Goal: Information Seeking & Learning: Learn about a topic

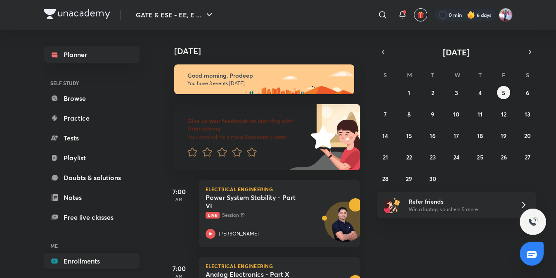
click at [95, 259] on link "Enrollments" at bounding box center [92, 261] width 96 height 17
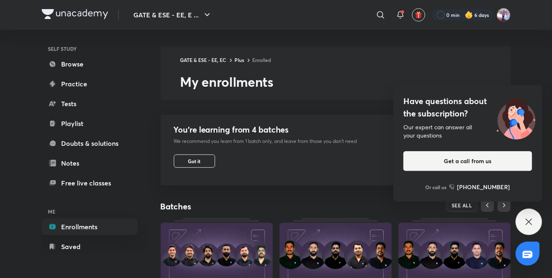
scroll to position [289, 0]
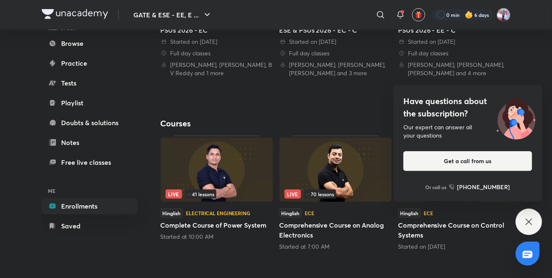
click at [527, 222] on icon at bounding box center [529, 222] width 10 height 10
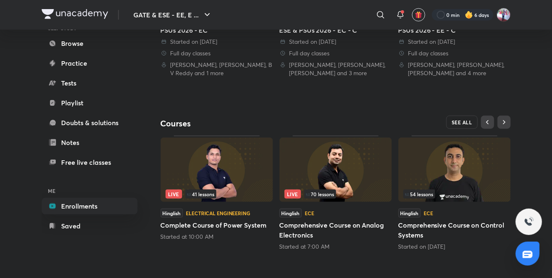
click at [465, 120] on span "SEE ALL" at bounding box center [462, 122] width 21 height 6
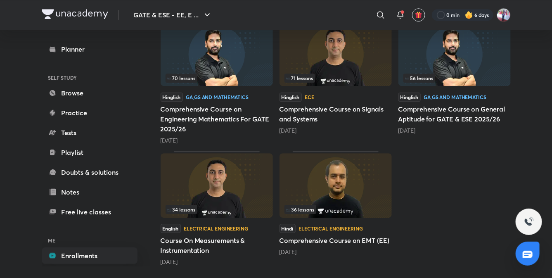
scroll to position [850, 0]
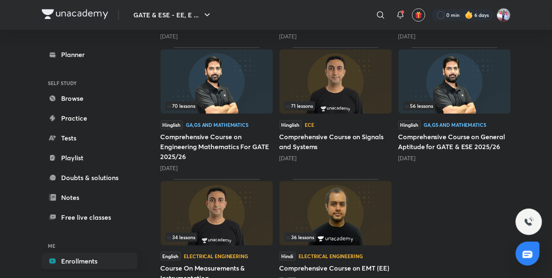
click at [325, 137] on h5 "Comprehensive Course on Signals and Systems" at bounding box center [335, 142] width 112 height 20
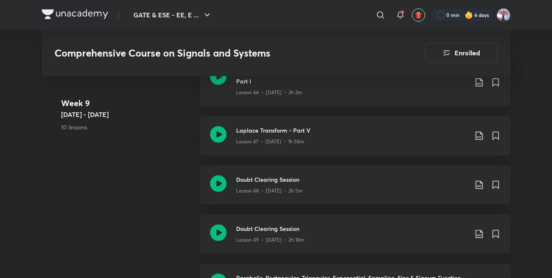
scroll to position [3094, 0]
click at [264, 132] on h3 "Laplace Transform - Part V" at bounding box center [352, 129] width 231 height 9
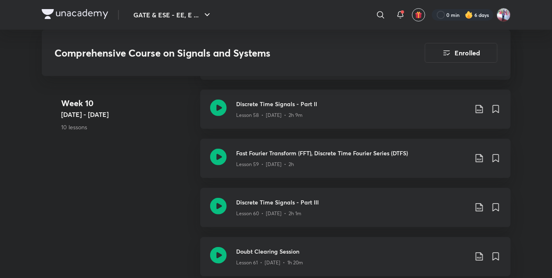
scroll to position [3732, 0]
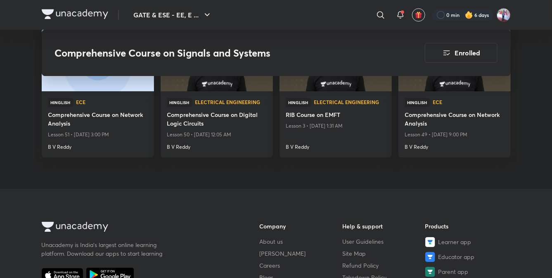
scroll to position [4848, 0]
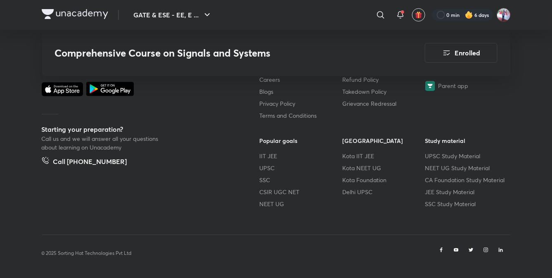
scroll to position [3094, 0]
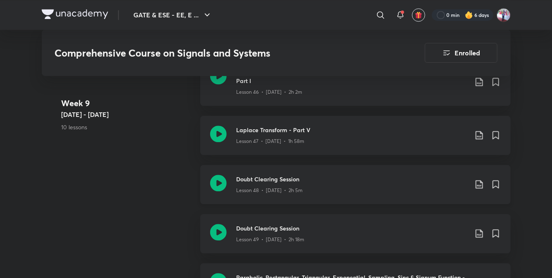
click at [343, 185] on div "Lesson 48 • [DATE] • 2h 5m" at bounding box center [352, 188] width 231 height 11
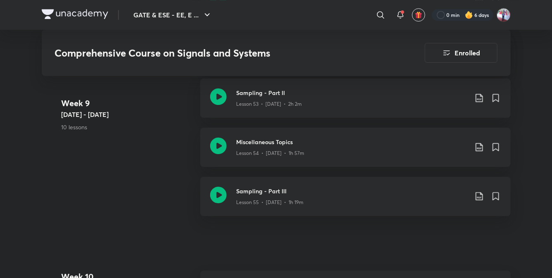
scroll to position [3435, 0]
